Goal: Transaction & Acquisition: Purchase product/service

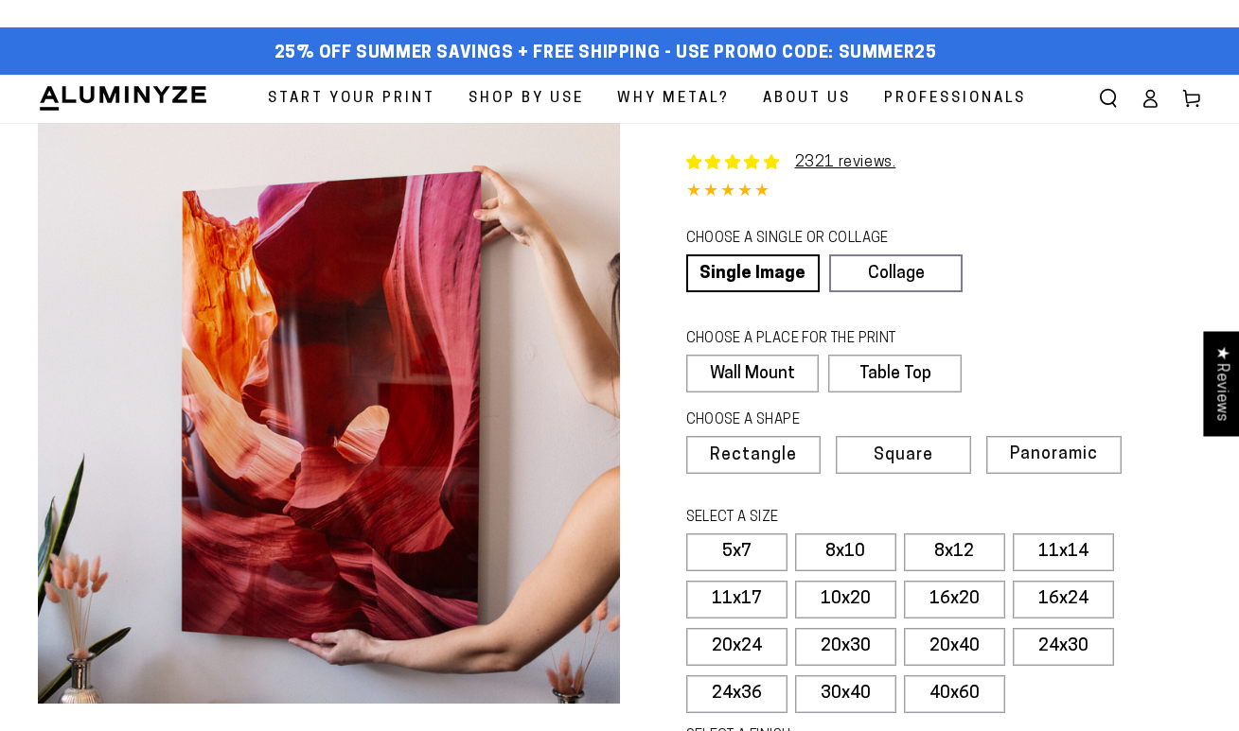
select select "**********"
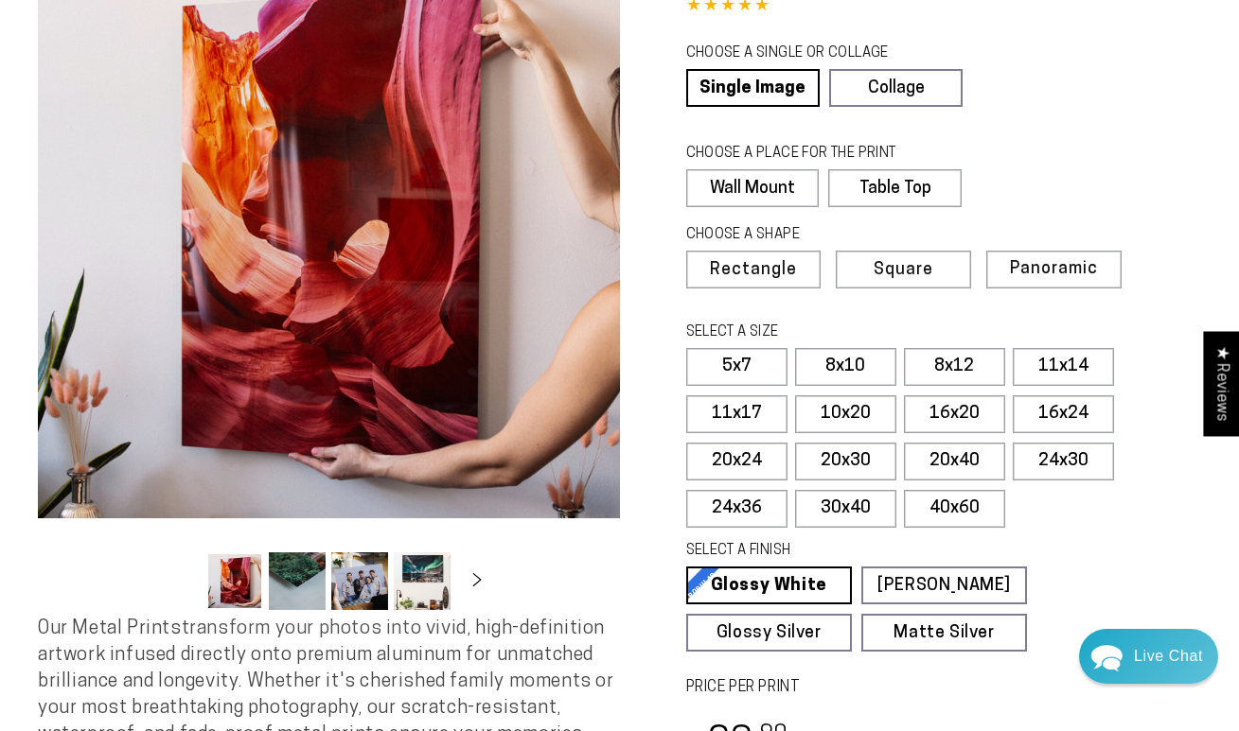
scroll to position [187, 0]
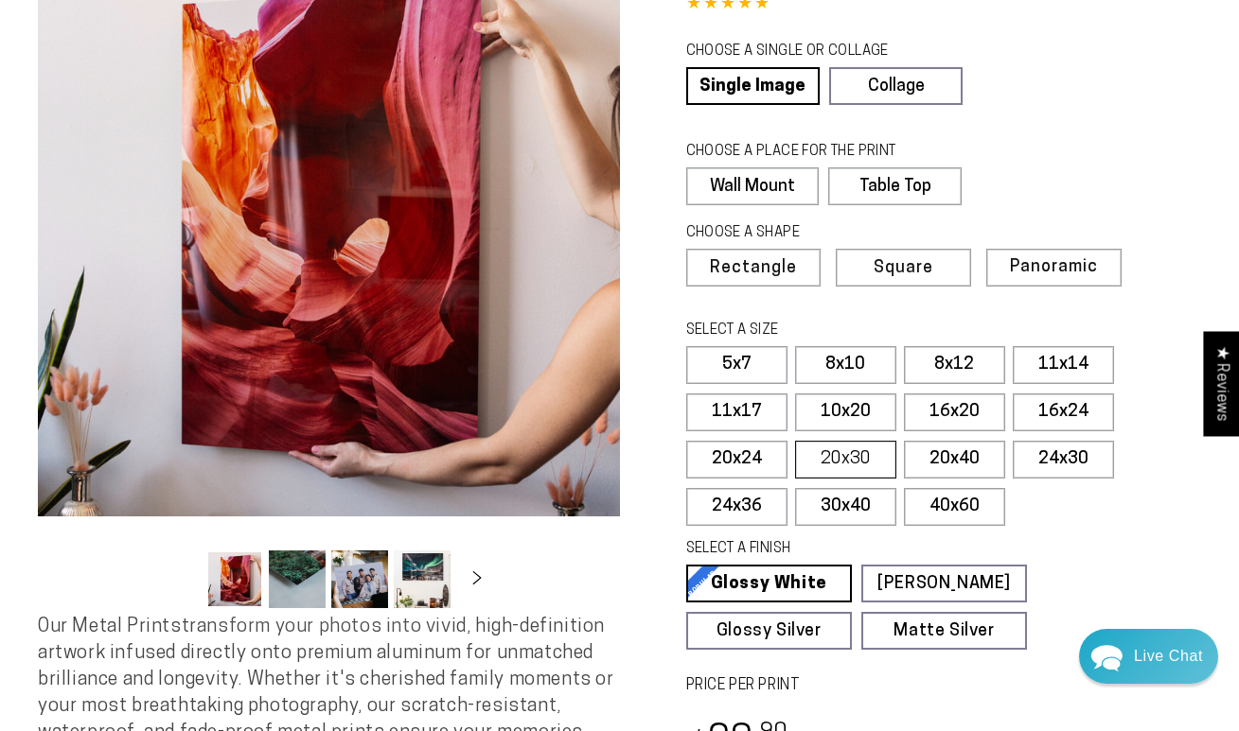
click at [840, 451] on label "20x30" at bounding box center [845, 460] width 101 height 38
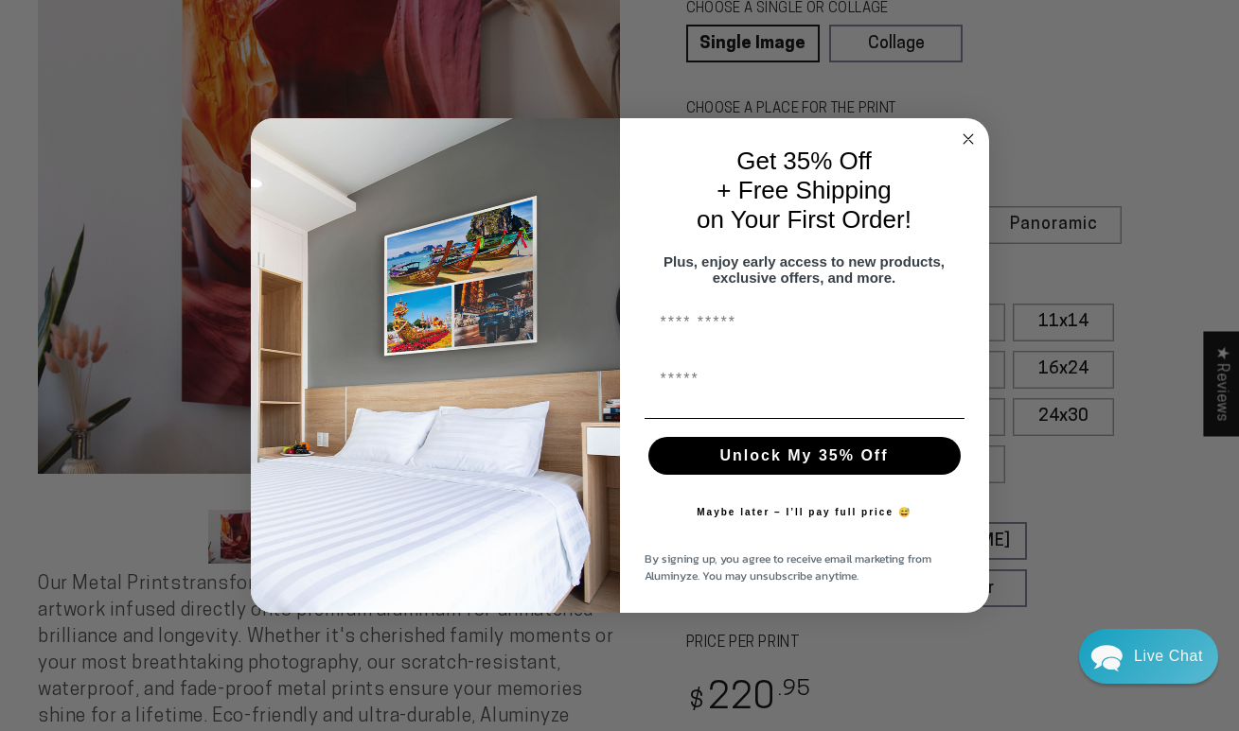
scroll to position [234, 0]
click at [968, 133] on circle "Close dialog" at bounding box center [968, 139] width 22 height 22
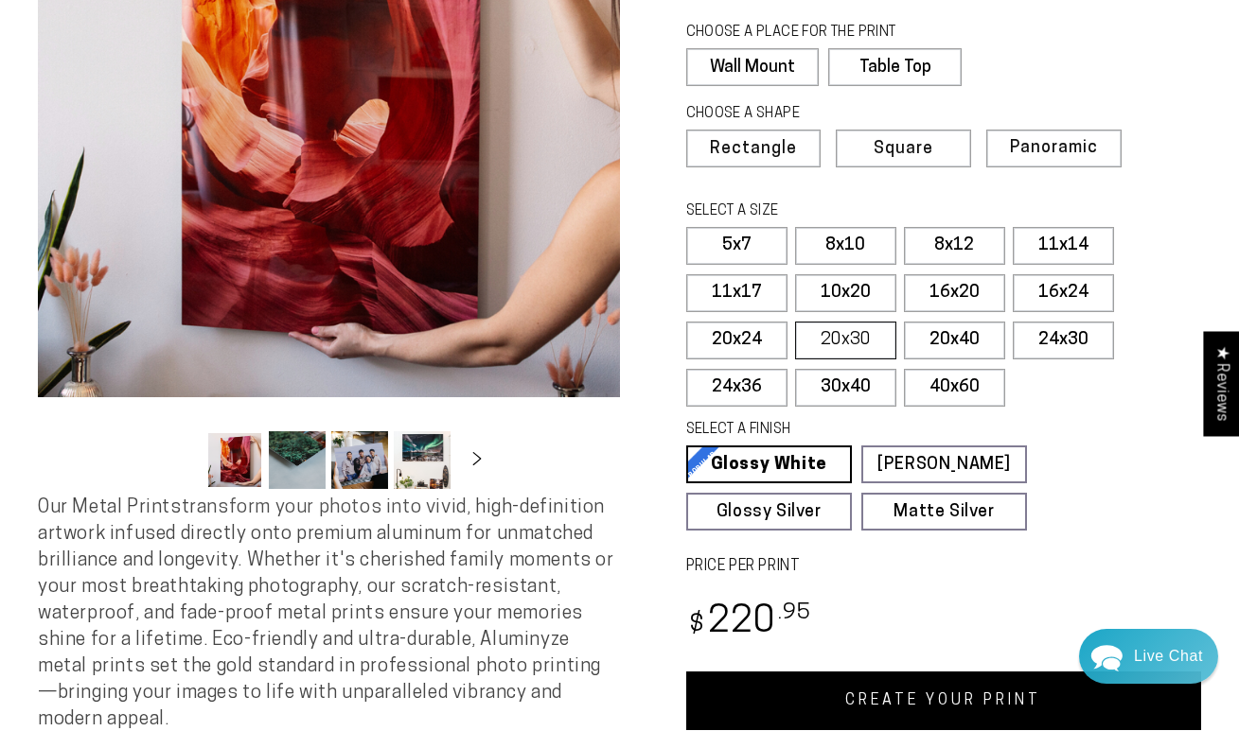
scroll to position [307, 0]
click at [852, 379] on label "30x40" at bounding box center [845, 388] width 101 height 38
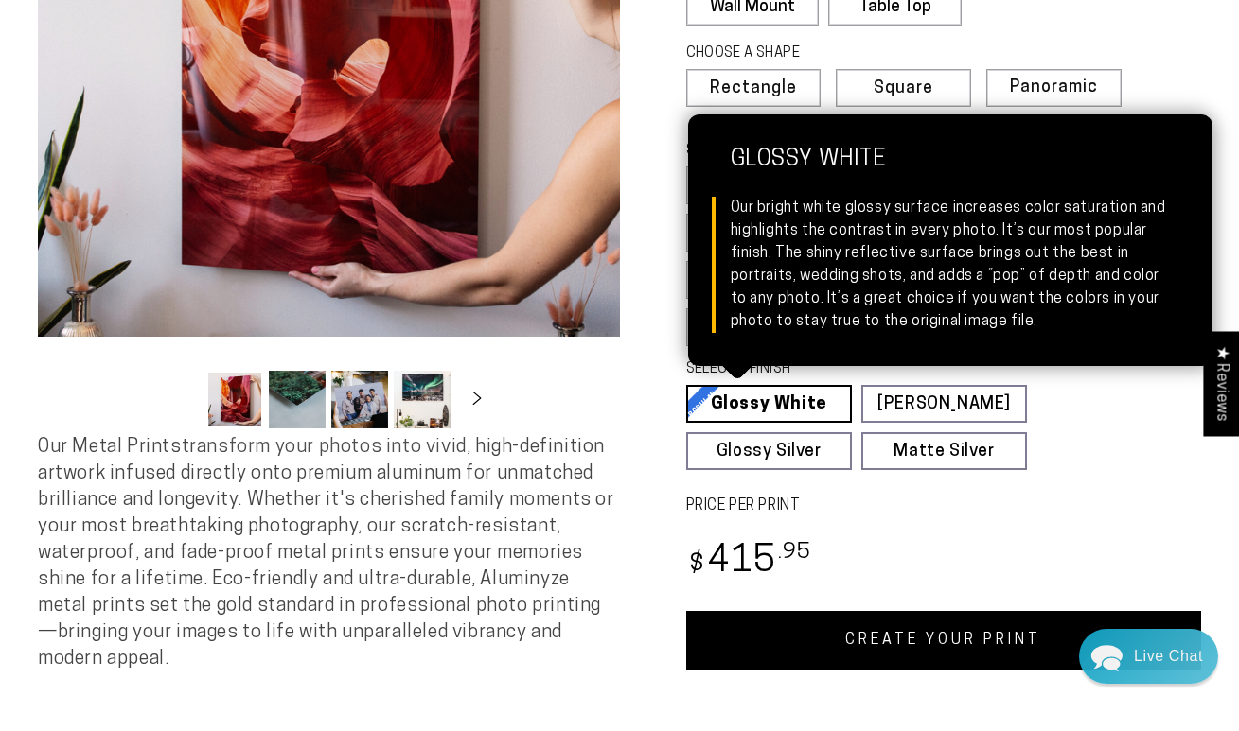
scroll to position [383, 0]
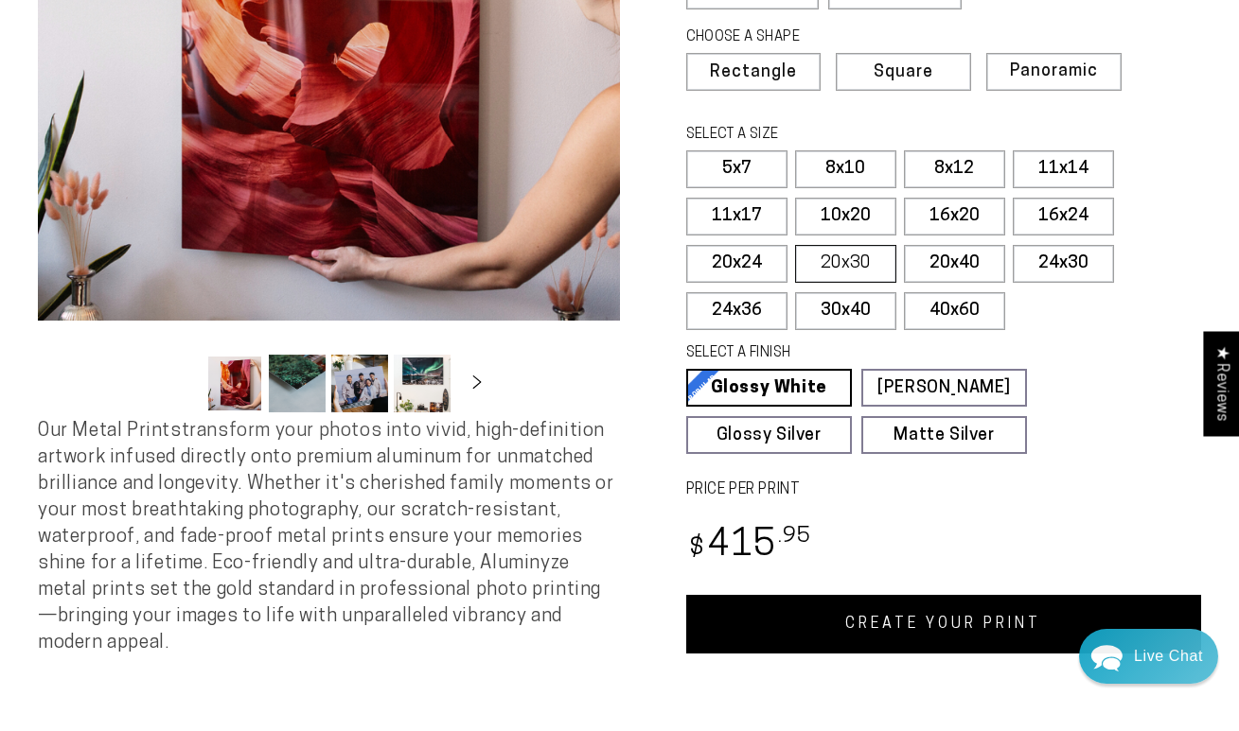
click at [857, 267] on label "20x30" at bounding box center [845, 264] width 101 height 38
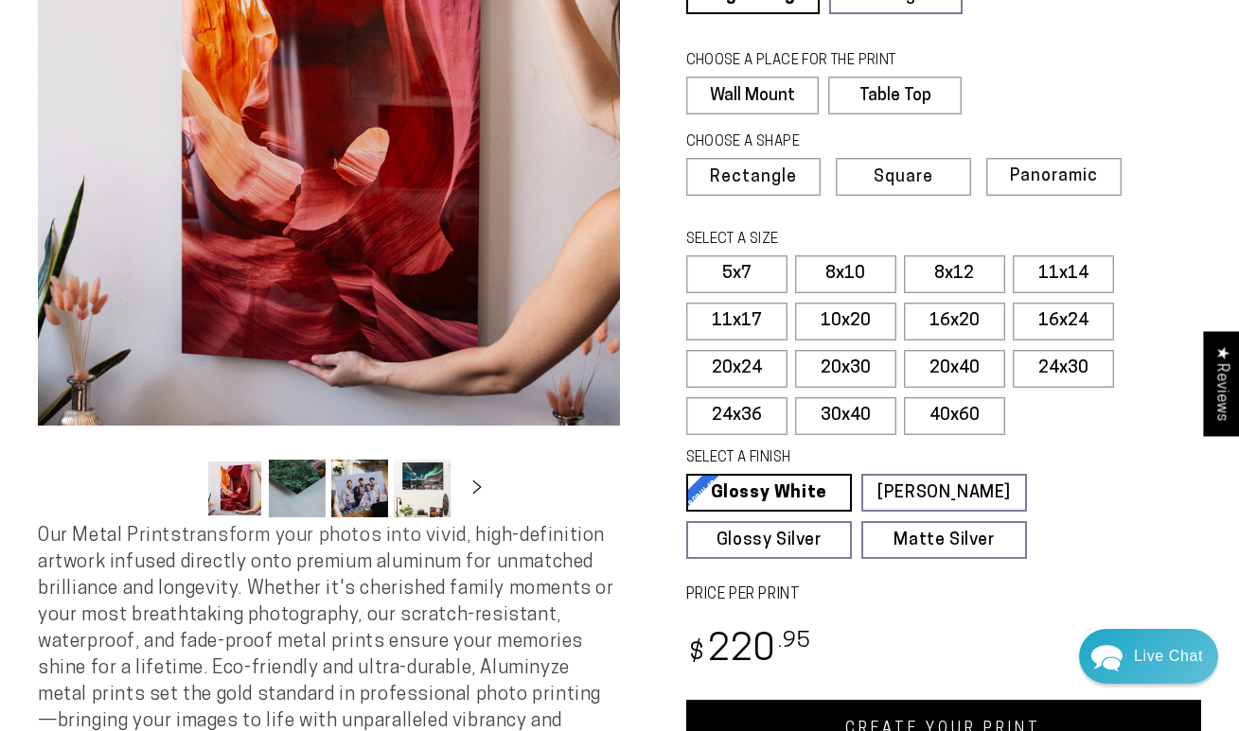
scroll to position [272, 0]
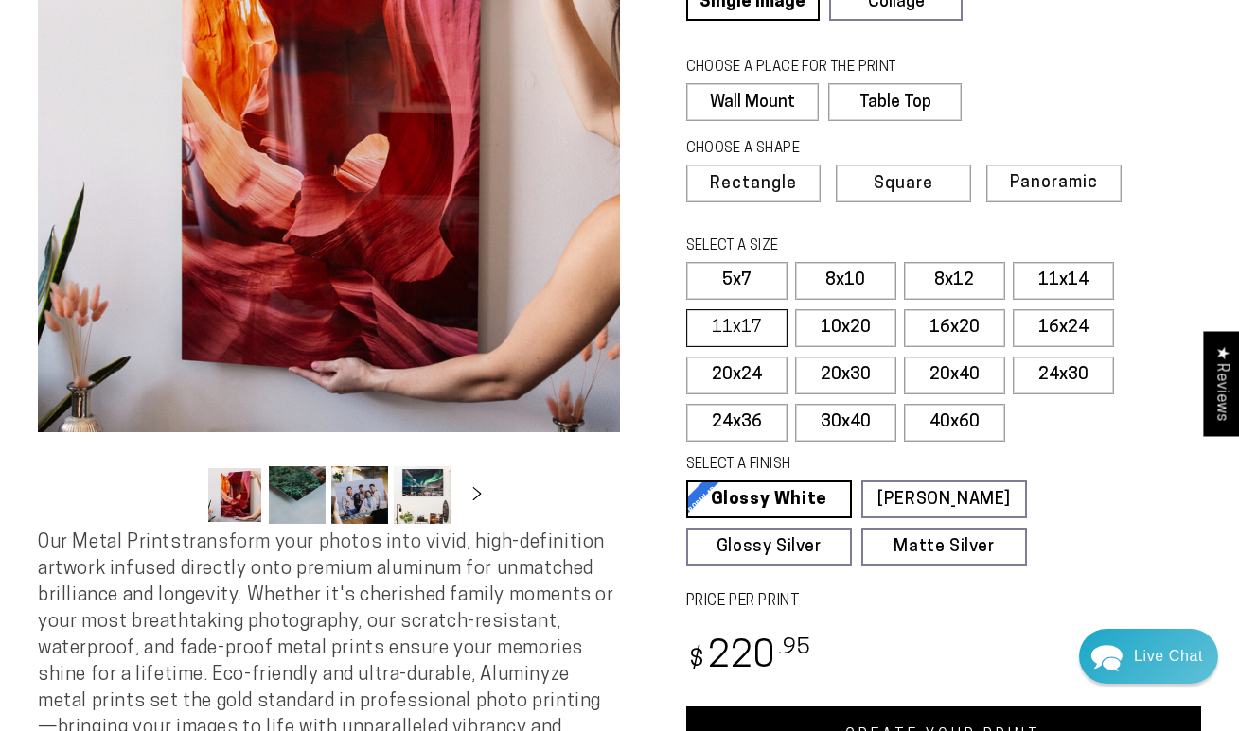
click at [744, 318] on label "11x17" at bounding box center [736, 328] width 101 height 38
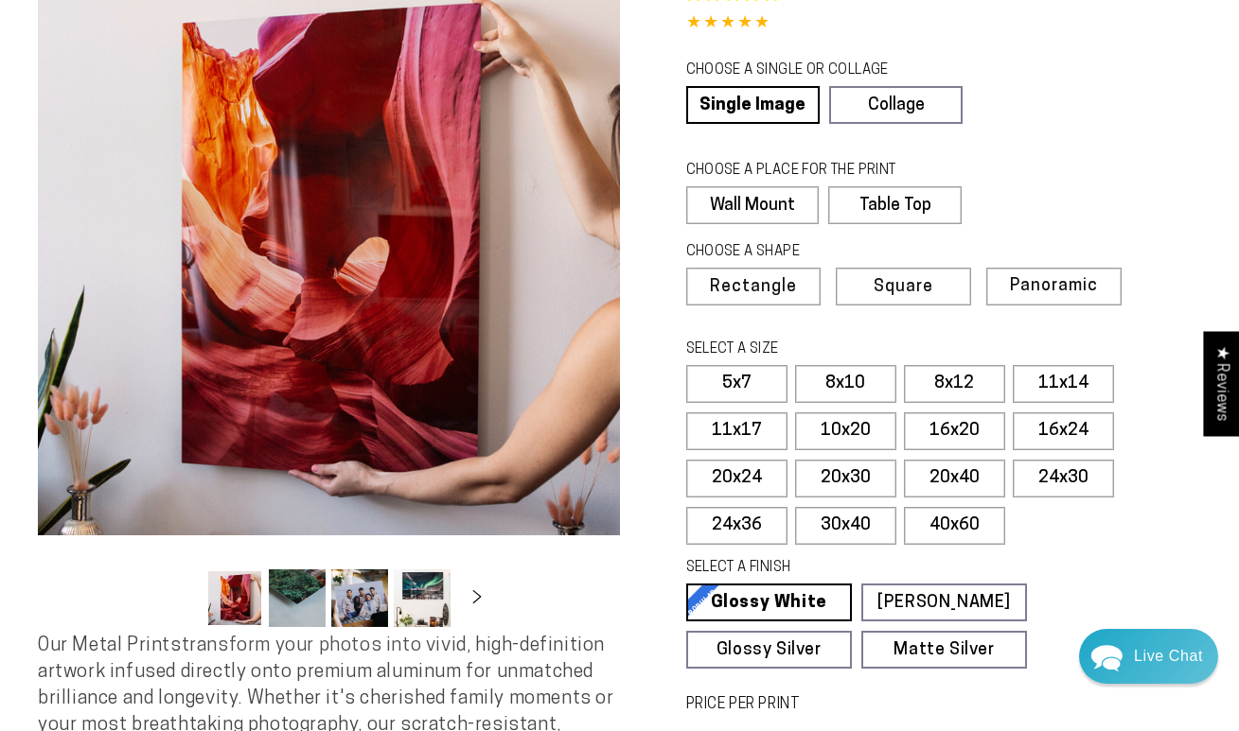
scroll to position [159, 0]
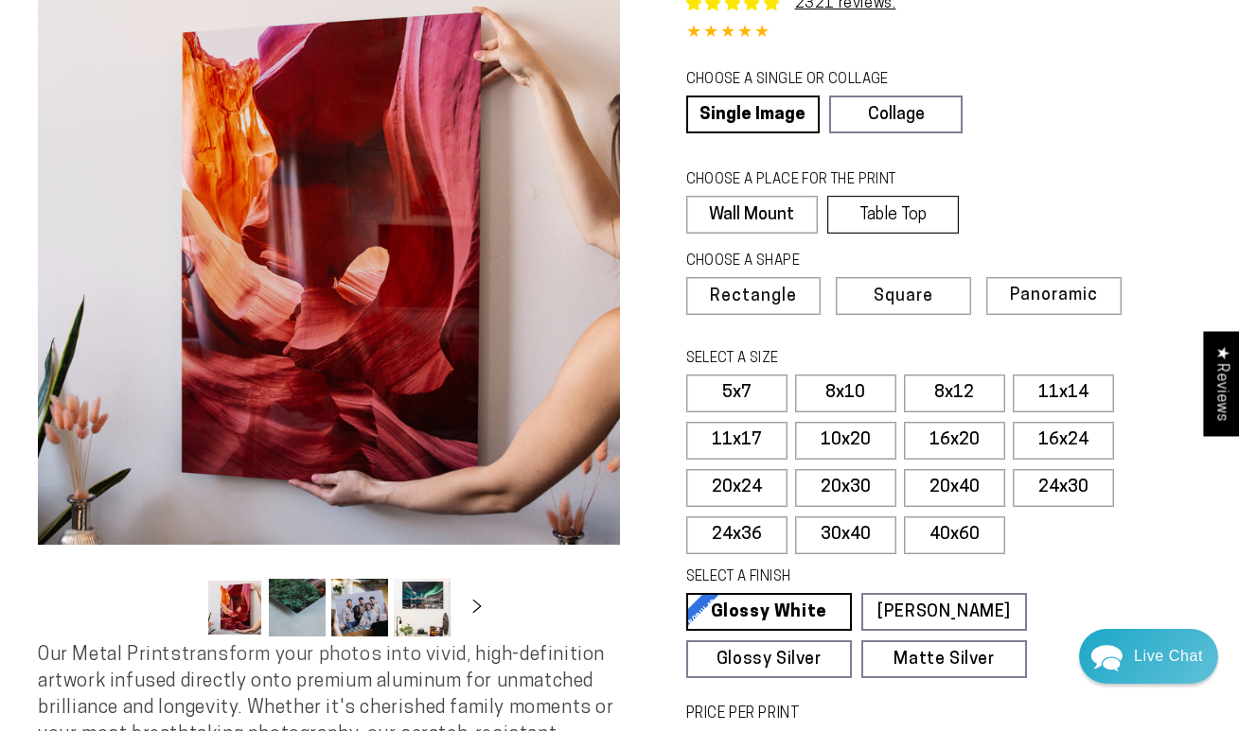
click at [917, 213] on label "Table Top" at bounding box center [893, 215] width 132 height 38
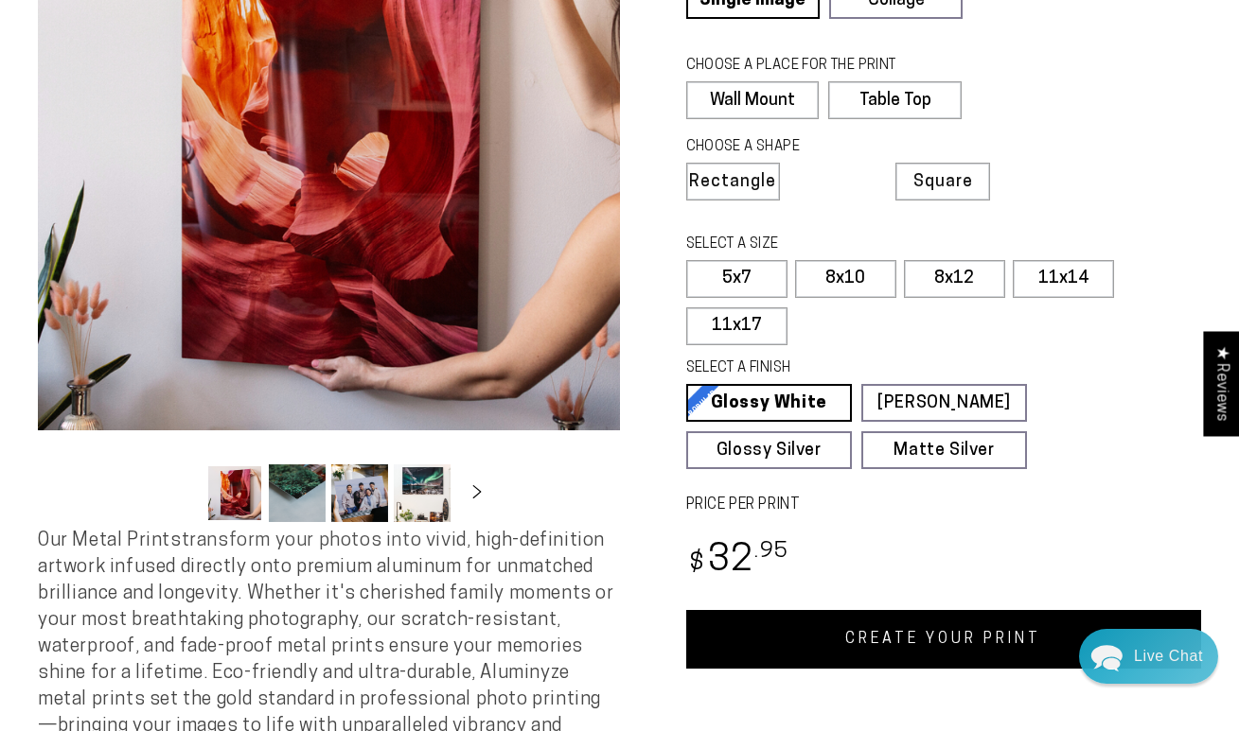
scroll to position [273, 0]
click at [973, 283] on label "8x12" at bounding box center [954, 279] width 101 height 38
click at [1078, 281] on label "11x14" at bounding box center [1063, 279] width 101 height 38
click at [731, 339] on label "11x17" at bounding box center [736, 327] width 101 height 38
click at [795, 634] on link "CREATE YOUR PRINT" at bounding box center [944, 639] width 516 height 59
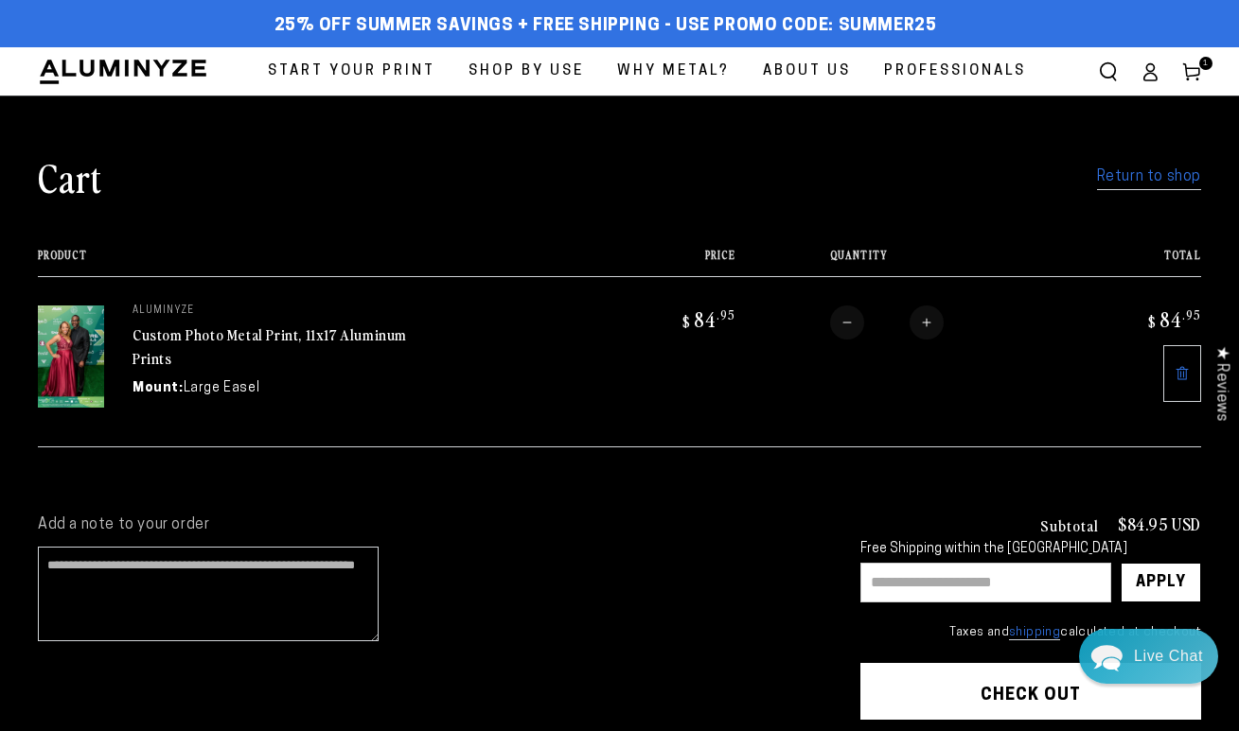
click at [1013, 589] on input "text" at bounding box center [985, 583] width 251 height 40
type input "*****"
click at [1180, 575] on div "Apply" at bounding box center [1161, 583] width 50 height 38
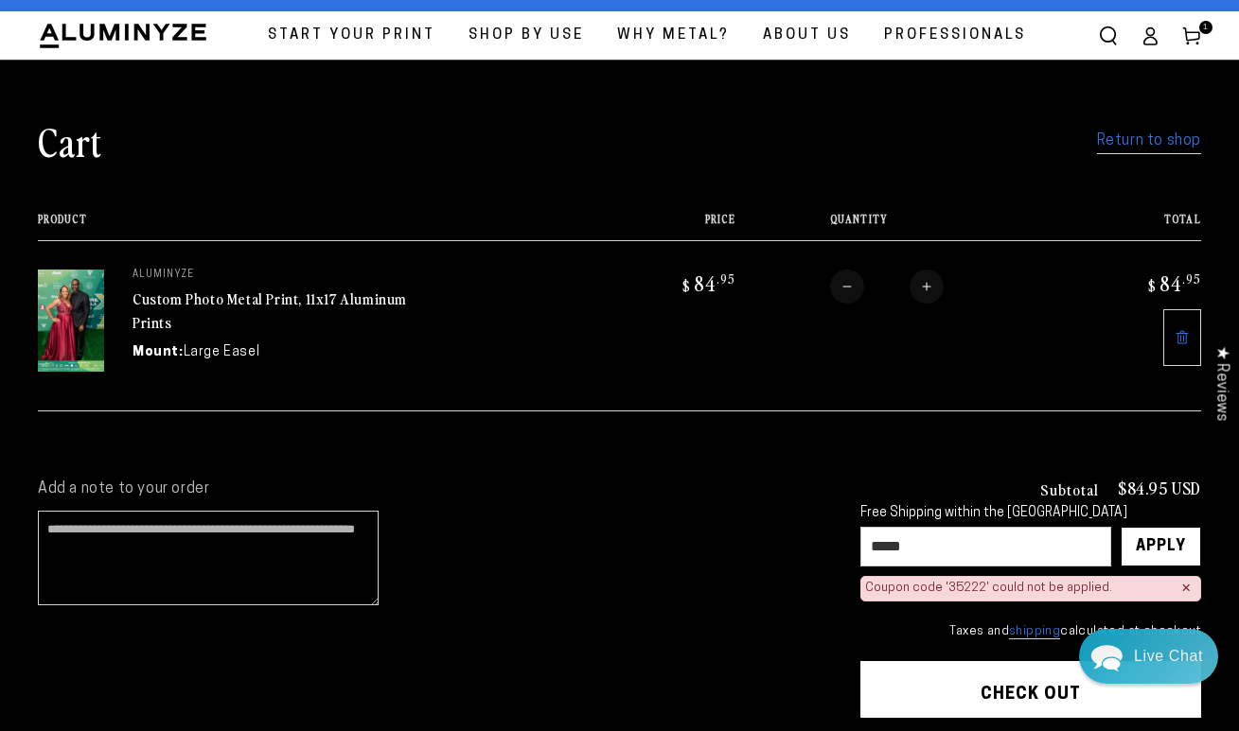
scroll to position [36, 0]
click at [941, 700] on button "Check out" at bounding box center [1030, 689] width 341 height 57
